Goal: Task Accomplishment & Management: Manage account settings

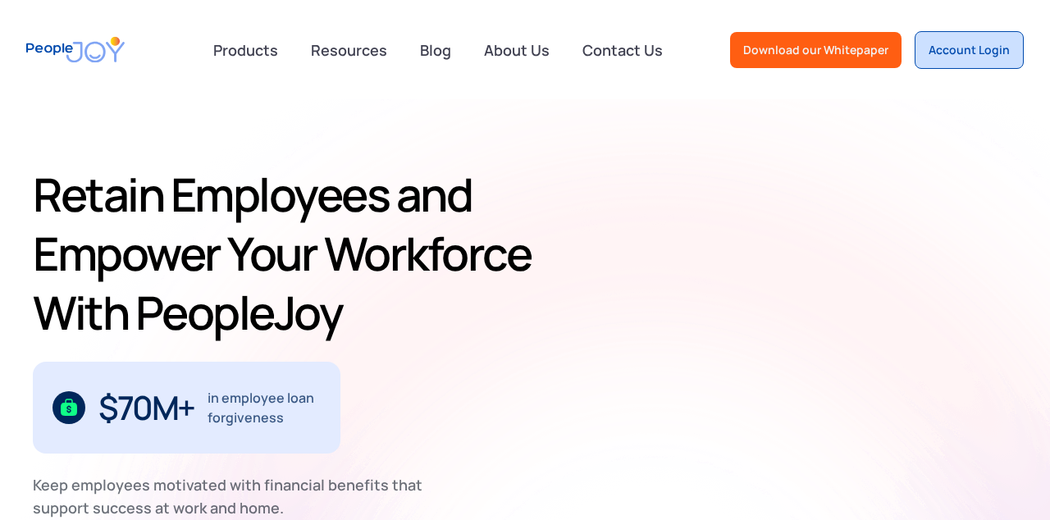
click at [944, 57] on div "Account Login" at bounding box center [968, 50] width 81 height 16
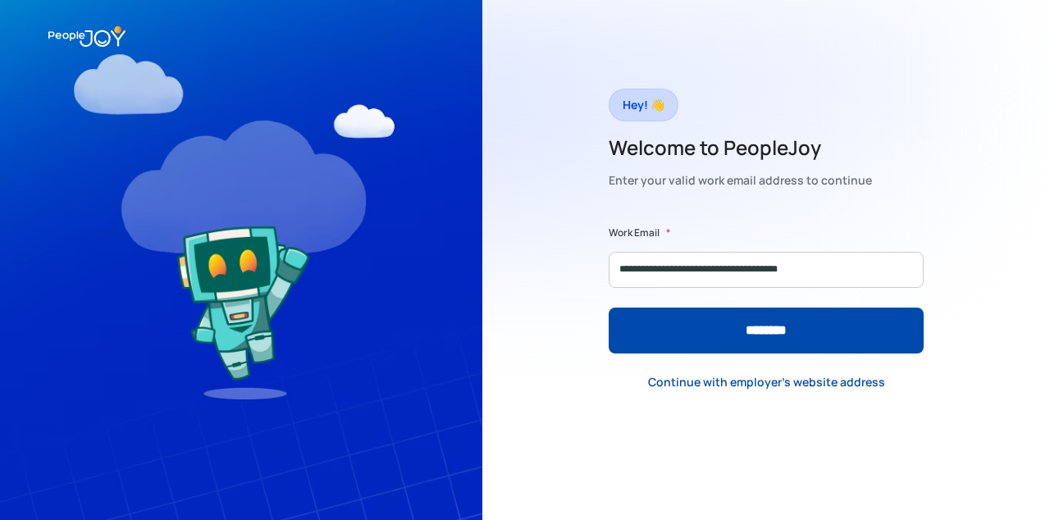
type input "**********"
click at [609, 308] on input "********" at bounding box center [766, 331] width 315 height 46
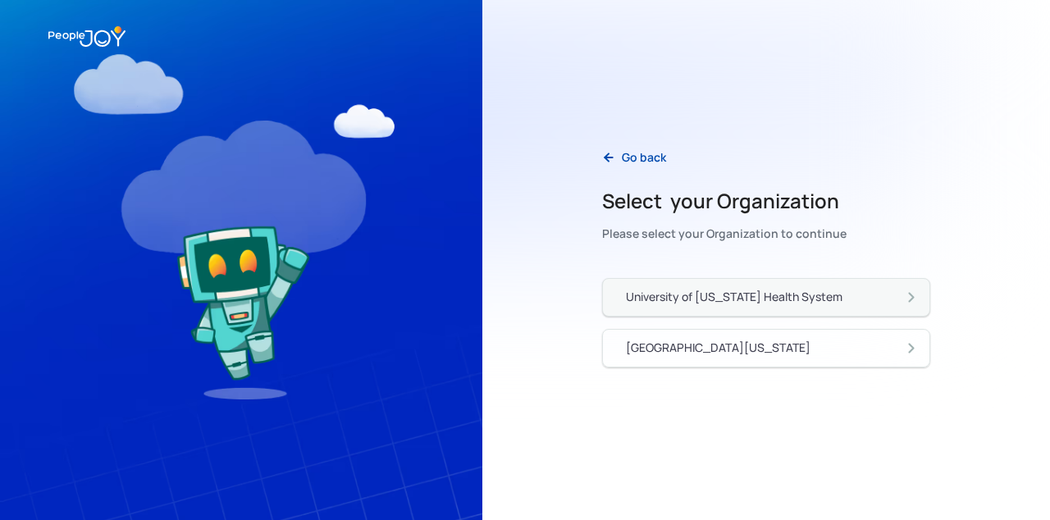
click at [829, 307] on link "University of [US_STATE] Health System" at bounding box center [766, 297] width 328 height 39
